Goal: Task Accomplishment & Management: Manage account settings

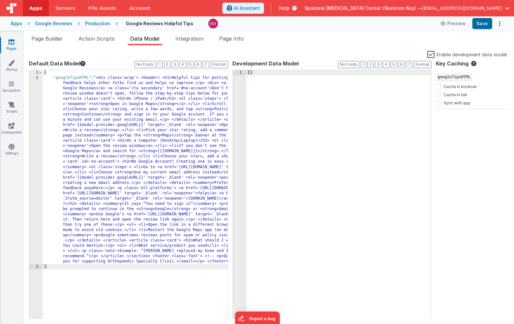
click at [61, 24] on div "Google Reviews" at bounding box center [53, 23] width 37 height 7
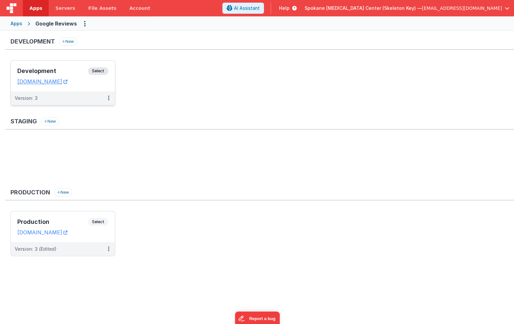
click at [101, 71] on span "Select" at bounding box center [98, 71] width 20 height 8
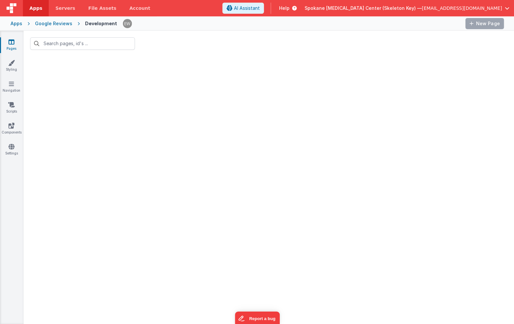
click at [11, 46] on link "Pages" at bounding box center [12, 45] width 24 height 13
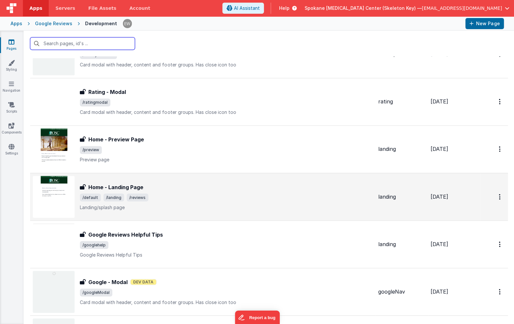
scroll to position [45, 0]
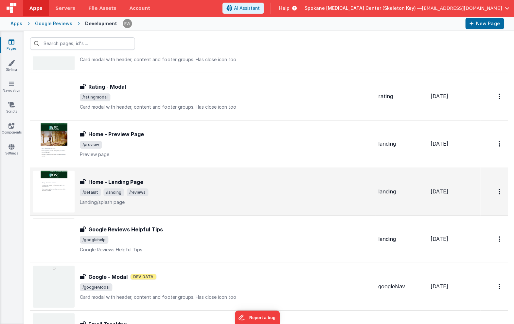
click at [119, 184] on h3 "Home - Landing Page" at bounding box center [115, 182] width 55 height 8
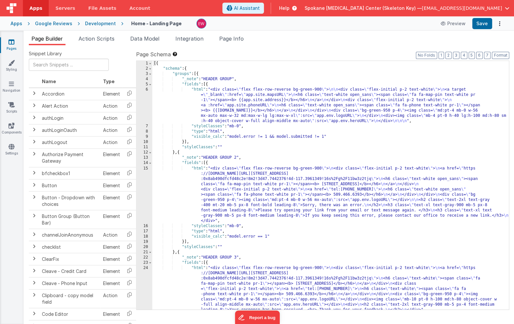
click at [295, 171] on div "[{ "schema" : { "groups" : [{ "_note" : "HEADER GROUP" , "fields" : [{ "html" :…" at bounding box center [330, 190] width 357 height 259
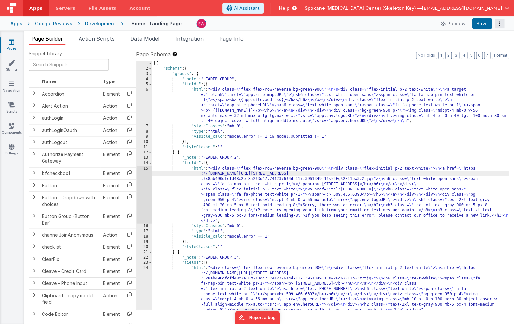
click at [501, 25] on button "Options" at bounding box center [499, 23] width 9 height 9
click at [482, 49] on link "Rollback" at bounding box center [475, 49] width 58 height 12
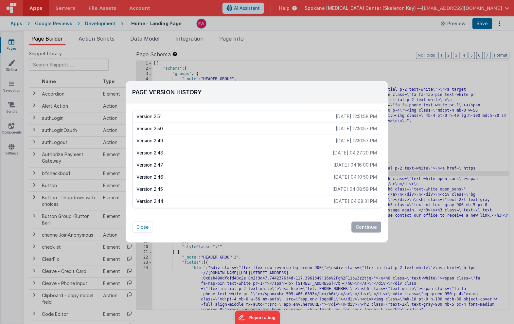
click at [171, 152] on p "Version 2.48" at bounding box center [235, 153] width 196 height 7
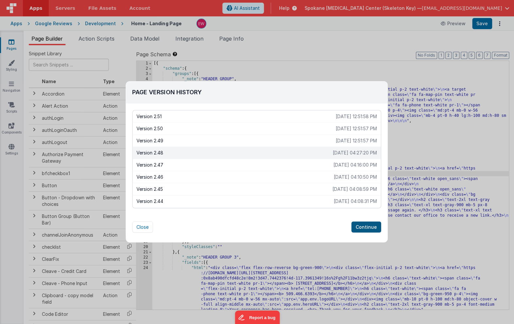
click at [366, 224] on button "Continue" at bounding box center [366, 226] width 30 height 11
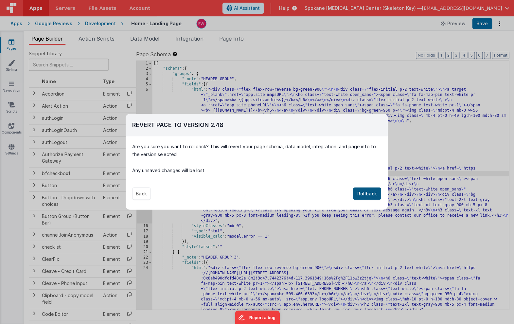
click at [369, 193] on button "Rollback" at bounding box center [367, 193] width 28 height 12
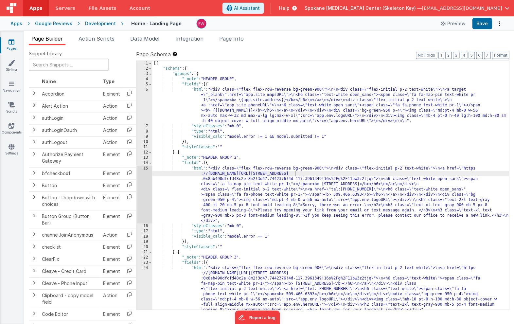
click at [13, 41] on icon at bounding box center [12, 42] width 6 height 7
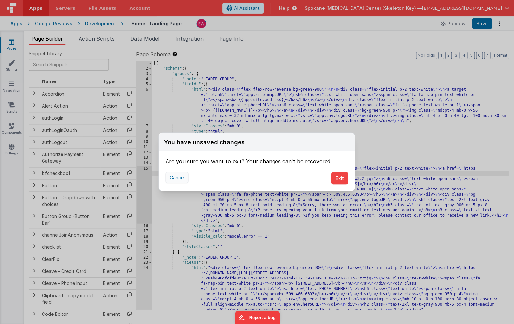
click at [174, 177] on button "Cancel" at bounding box center [176, 177] width 23 height 11
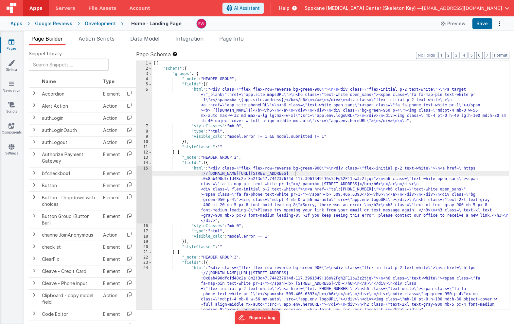
click at [311, 110] on div "[{ "schema" : { "groups" : [{ "_note" : "HEADER GROUP" , "fields" : [{ "html" :…" at bounding box center [330, 190] width 357 height 259
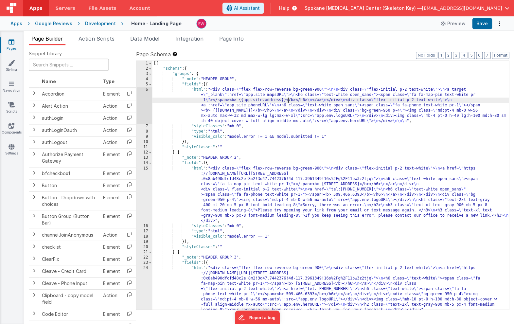
click at [288, 99] on div "[{ "schema" : { "groups" : [{ "_note" : "HEADER GROUP" , "fields" : [{ "html" :…" at bounding box center [330, 190] width 357 height 259
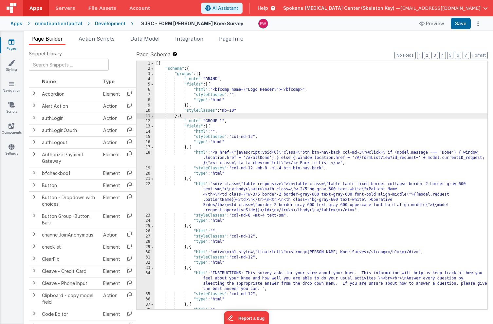
click at [16, 24] on div "Apps" at bounding box center [16, 23] width 12 height 7
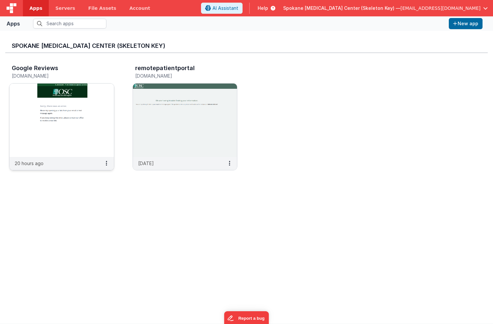
click at [47, 69] on h3 "Google Reviews" at bounding box center [35, 68] width 46 height 7
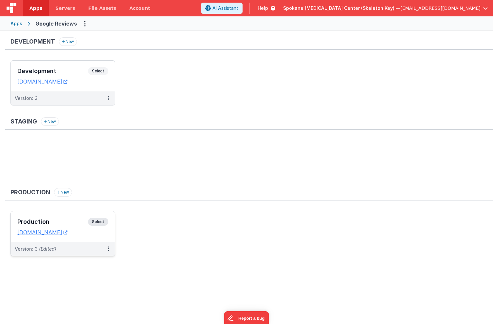
click at [98, 222] on span "Select" at bounding box center [98, 222] width 20 height 8
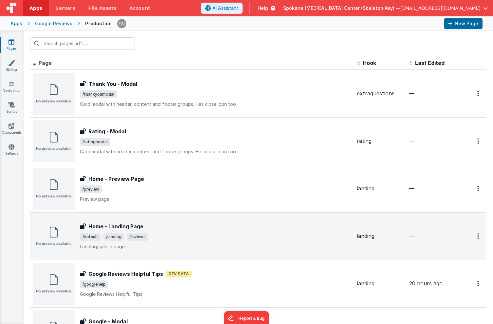
click at [120, 226] on h3 "Home - Landing Page" at bounding box center [115, 226] width 55 height 8
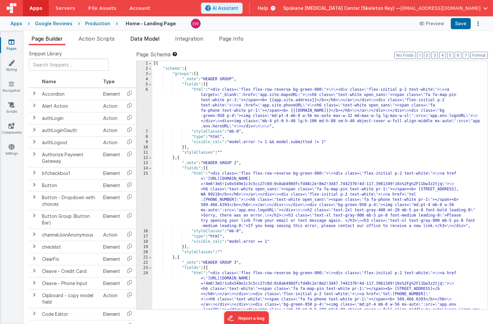
click at [143, 38] on span "Data Model" at bounding box center [144, 38] width 29 height 7
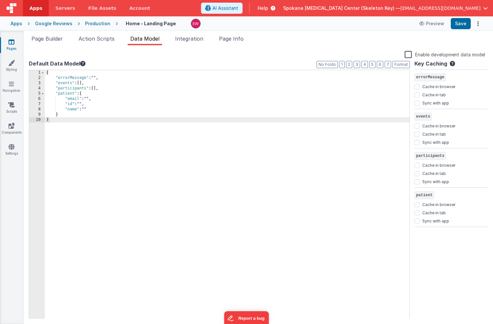
click at [410, 56] on label "Enable development data model" at bounding box center [445, 54] width 81 height 8
click at [0, 0] on input "Enable development data model" at bounding box center [0, 0] width 0 height 0
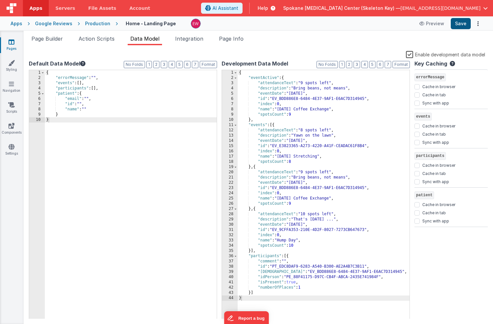
click at [463, 24] on button "Save" at bounding box center [461, 23] width 20 height 11
click at [411, 53] on label "Enable development data model" at bounding box center [445, 54] width 79 height 8
click at [0, 0] on input "Enable development data model" at bounding box center [0, 0] width 0 height 0
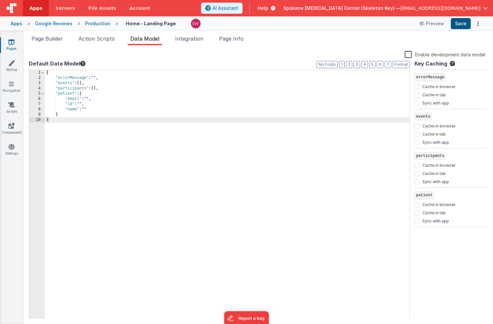
click at [461, 25] on button "Save" at bounding box center [461, 23] width 20 height 11
click at [187, 41] on span "Integration" at bounding box center [189, 38] width 28 height 7
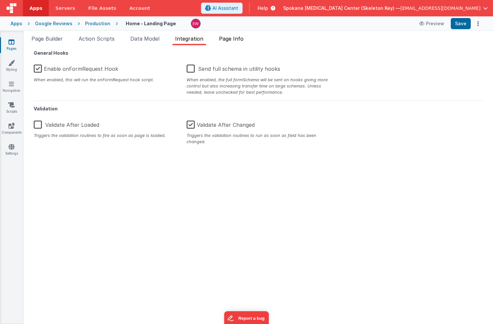
click at [225, 42] on li "Page Info" at bounding box center [231, 40] width 30 height 10
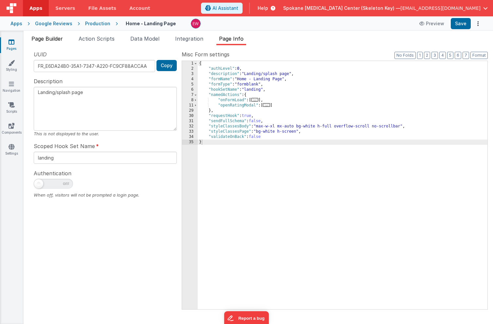
click at [48, 38] on span "Page Builder" at bounding box center [46, 38] width 31 height 7
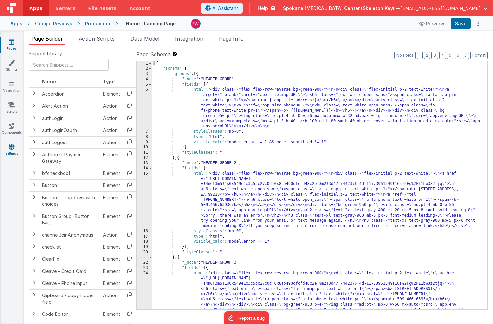
click at [11, 144] on icon at bounding box center [12, 146] width 6 height 7
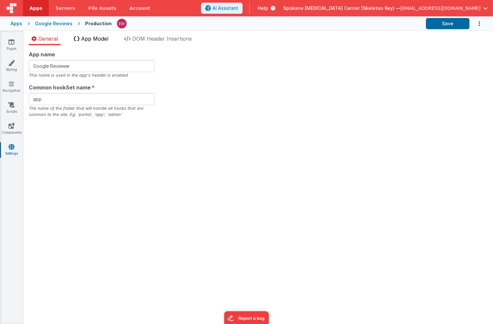
click at [96, 36] on span "App Model" at bounding box center [94, 38] width 27 height 7
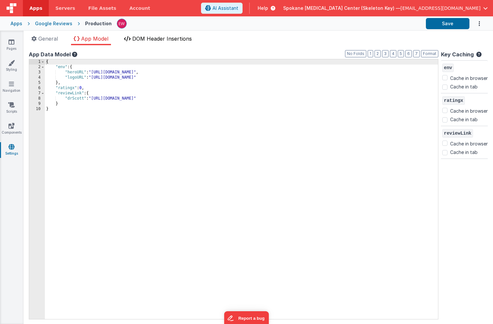
click at [142, 37] on span "DOM Header Insertions" at bounding box center [162, 38] width 60 height 7
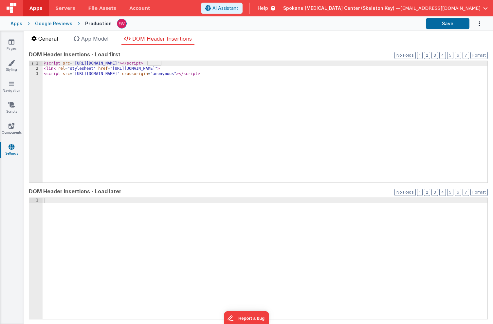
click at [47, 39] on span "General" at bounding box center [48, 38] width 20 height 7
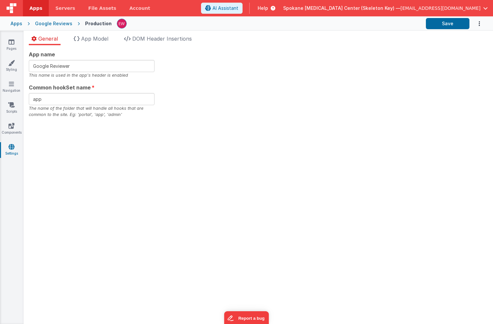
click at [11, 120] on div "Pages Styling Navigation Scripts Components Settings" at bounding box center [12, 177] width 24 height 293
click at [11, 123] on icon at bounding box center [12, 125] width 6 height 7
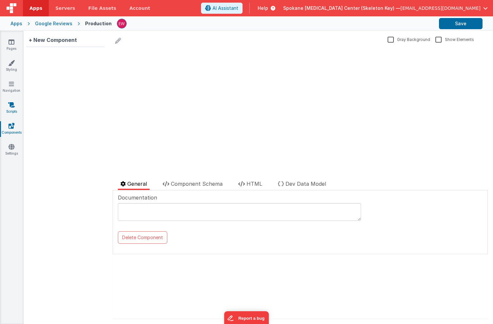
click at [11, 106] on icon at bounding box center [11, 105] width 7 height 7
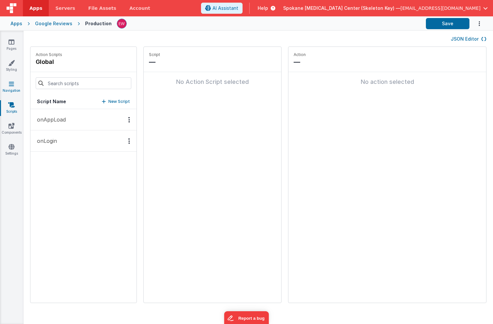
click at [12, 85] on icon at bounding box center [11, 84] width 5 height 7
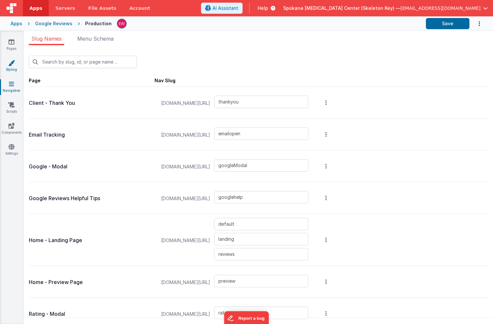
click at [15, 68] on link "Styling" at bounding box center [12, 66] width 24 height 13
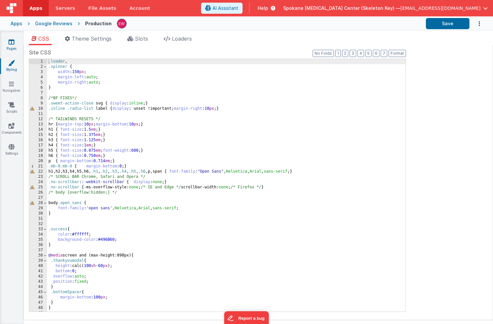
click at [14, 42] on icon at bounding box center [12, 42] width 6 height 7
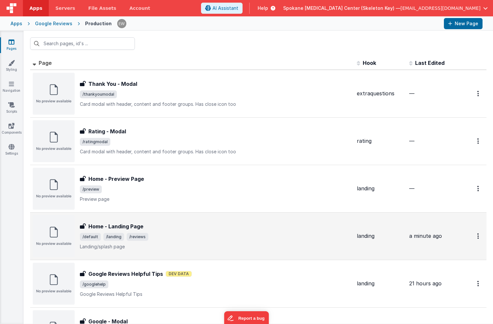
click at [131, 225] on h3 "Home - Landing Page" at bounding box center [115, 226] width 55 height 8
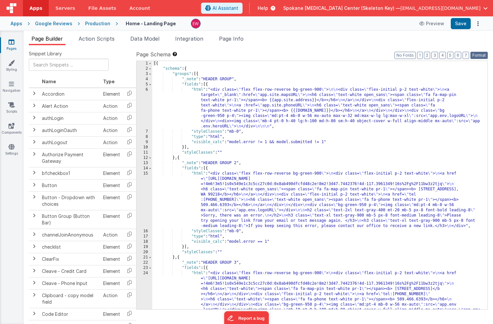
click at [478, 55] on button "Format" at bounding box center [479, 55] width 17 height 7
click at [479, 23] on button "Options" at bounding box center [478, 23] width 9 height 9
click at [356, 43] on button at bounding box center [246, 162] width 493 height 324
click at [92, 40] on span "Action Scripts" at bounding box center [97, 38] width 36 height 7
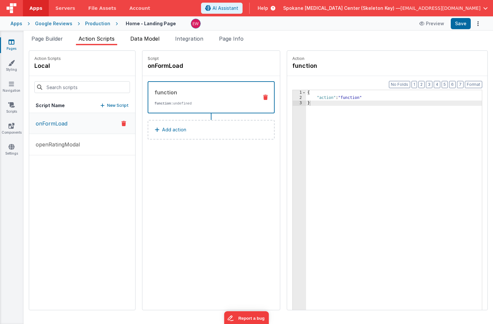
click at [150, 37] on span "Data Model" at bounding box center [144, 38] width 29 height 7
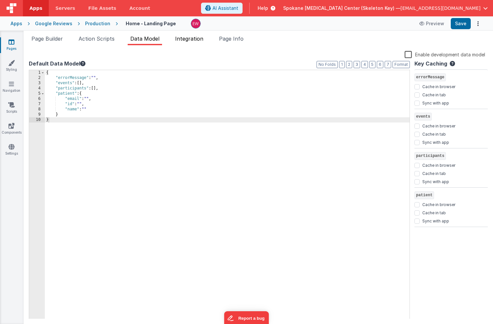
click at [189, 38] on span "Integration" at bounding box center [189, 38] width 28 height 7
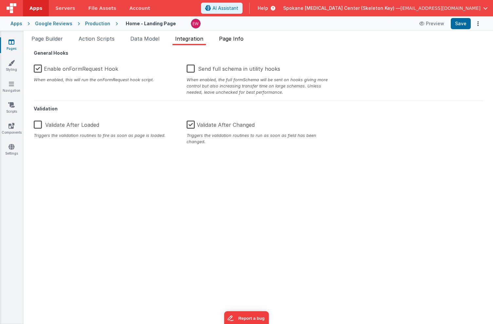
click at [237, 39] on span "Page Info" at bounding box center [231, 38] width 25 height 7
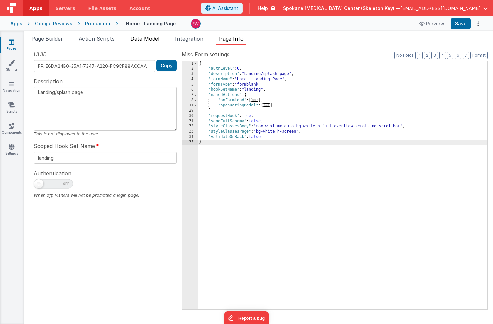
click at [153, 38] on span "Data Model" at bounding box center [144, 38] width 29 height 7
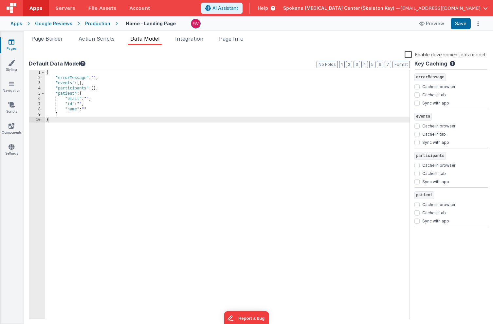
click at [96, 25] on div "Production" at bounding box center [97, 23] width 25 height 7
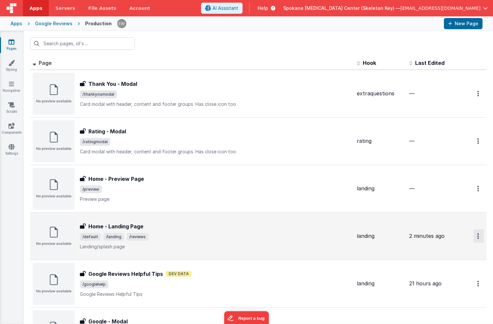
click at [477, 237] on button "Options" at bounding box center [479, 235] width 10 height 13
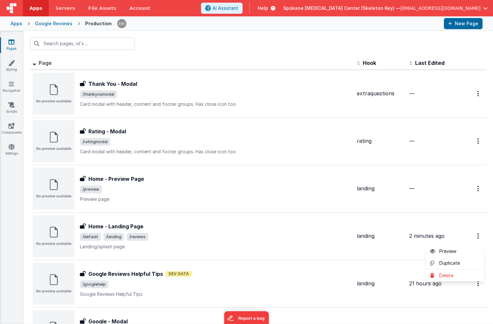
click at [14, 85] on button at bounding box center [246, 162] width 493 height 324
click at [8, 86] on link "Navigation" at bounding box center [12, 87] width 24 height 13
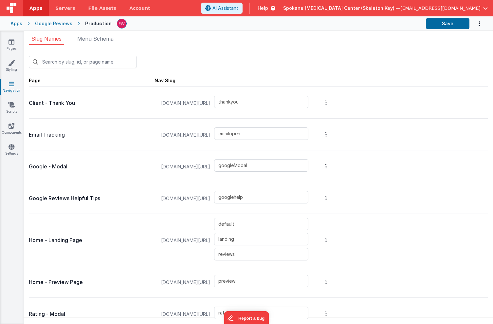
click at [109, 34] on div "Slug Names Menu Schema New Slug Page Nav Slug Client - Thank You yourdomain.com…" at bounding box center [259, 177] width 470 height 293
click at [107, 39] on span "Menu Schema" at bounding box center [95, 38] width 36 height 7
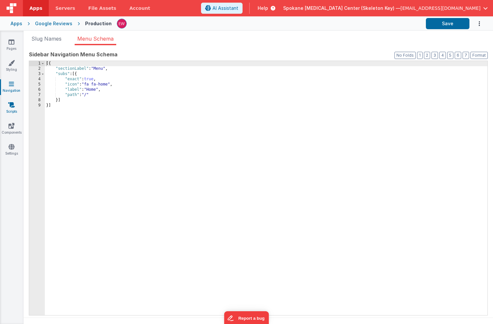
click at [14, 106] on icon at bounding box center [11, 105] width 7 height 7
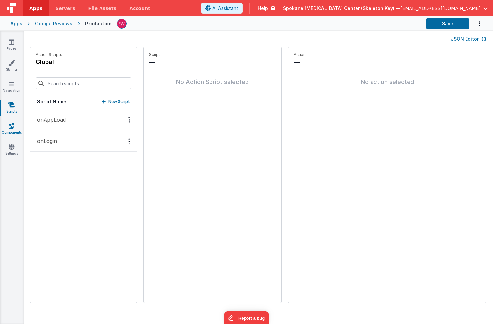
click at [13, 125] on icon at bounding box center [12, 125] width 6 height 7
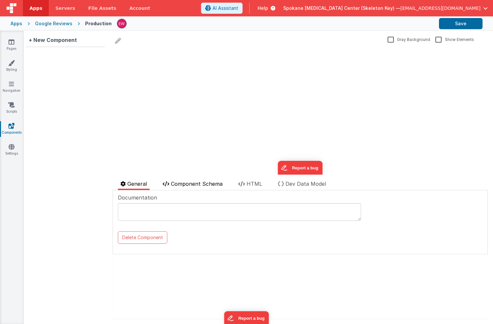
click at [209, 181] on span "Component Schema" at bounding box center [197, 183] width 52 height 7
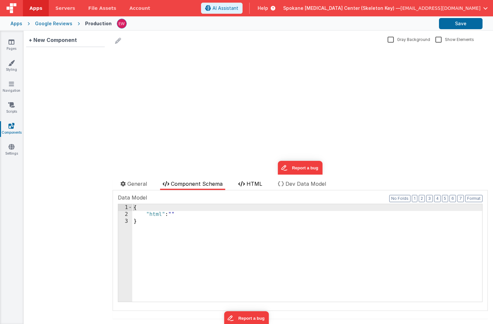
click at [245, 183] on icon at bounding box center [241, 183] width 7 height 5
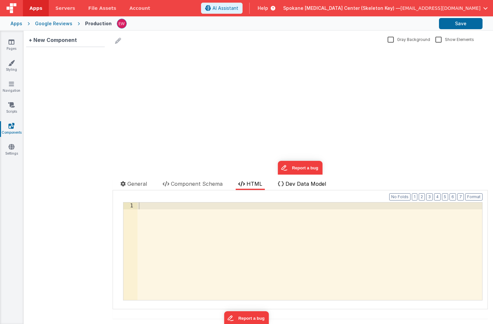
click at [289, 186] on span "Dev Data Model" at bounding box center [306, 183] width 41 height 7
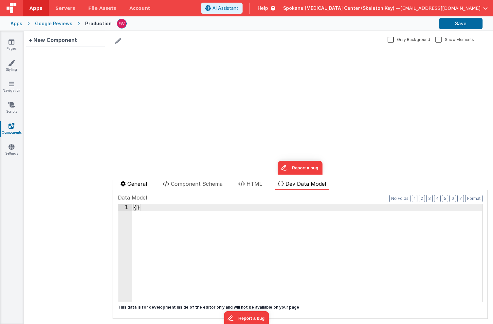
click at [131, 184] on span "General" at bounding box center [137, 183] width 20 height 7
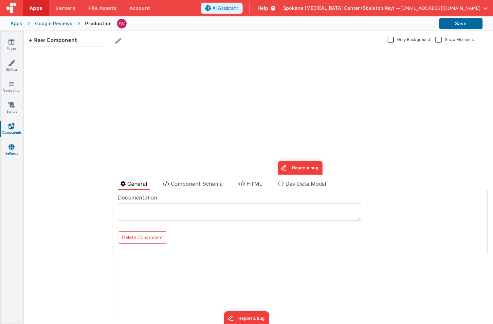
click at [9, 149] on icon at bounding box center [12, 146] width 6 height 7
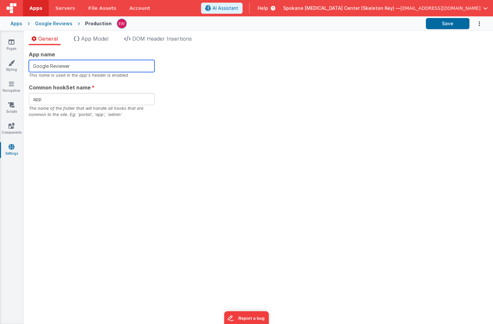
click at [80, 67] on input "Google Reviewer" at bounding box center [92, 66] width 126 height 12
click at [92, 37] on span "App Model" at bounding box center [94, 38] width 27 height 7
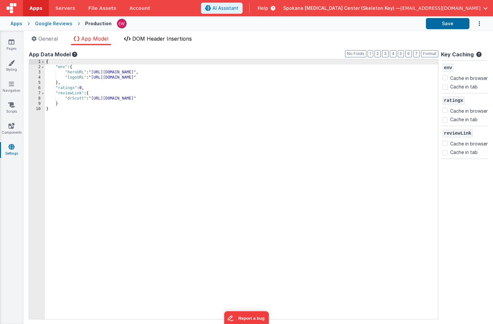
click at [155, 38] on span "DOM Header Insertions" at bounding box center [162, 38] width 60 height 7
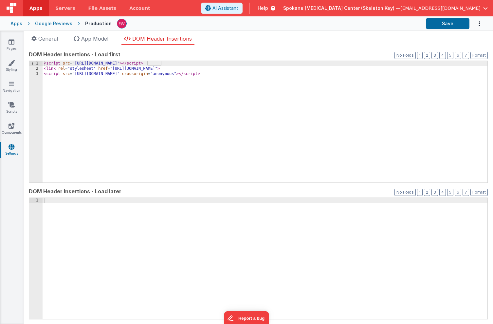
click at [486, 25] on div "Apps Google Reviews Production Save" at bounding box center [246, 23] width 493 height 14
click at [481, 25] on icon "Options" at bounding box center [479, 23] width 7 height 13
click at [360, 38] on button at bounding box center [246, 162] width 493 height 324
click at [54, 38] on span "General" at bounding box center [48, 38] width 20 height 7
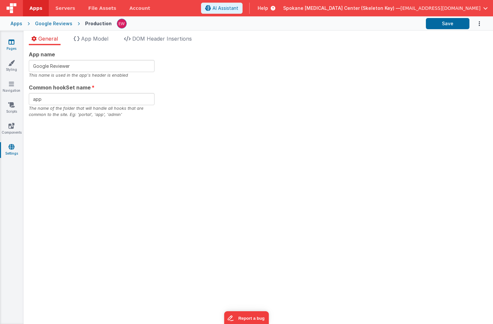
click at [13, 48] on link "Pages" at bounding box center [12, 45] width 24 height 13
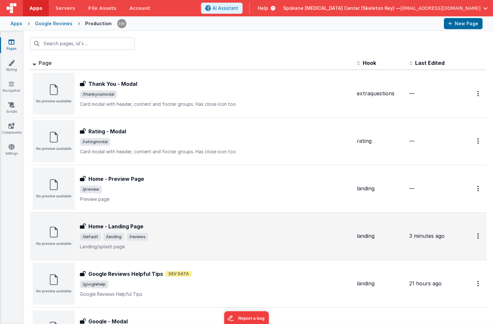
click at [117, 224] on h3 "Home - Landing Page" at bounding box center [115, 226] width 55 height 8
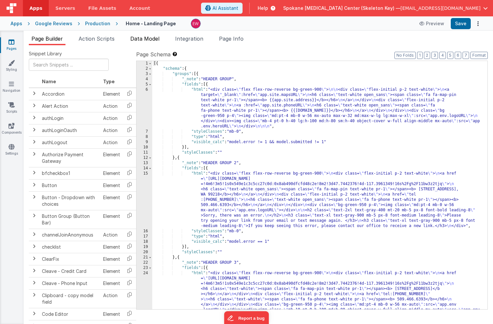
click at [156, 39] on span "Data Model" at bounding box center [144, 38] width 29 height 7
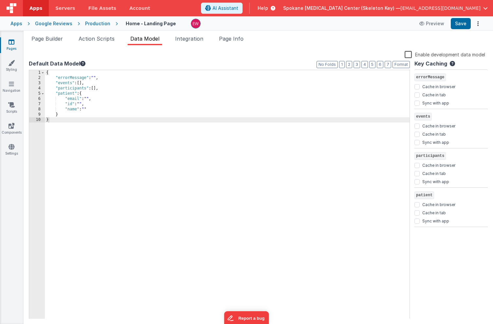
click at [409, 53] on label "Enable development data model" at bounding box center [445, 54] width 81 height 8
click at [0, 0] on input "Enable development data model" at bounding box center [0, 0] width 0 height 0
